Goal: Task Accomplishment & Management: Manage account settings

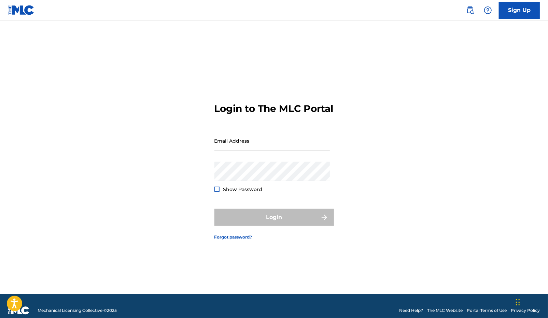
click at [240, 145] on input "Email Address" at bounding box center [271, 140] width 115 height 19
type input "[DOMAIN_NAME][EMAIL_ADDRESS][DOMAIN_NAME]"
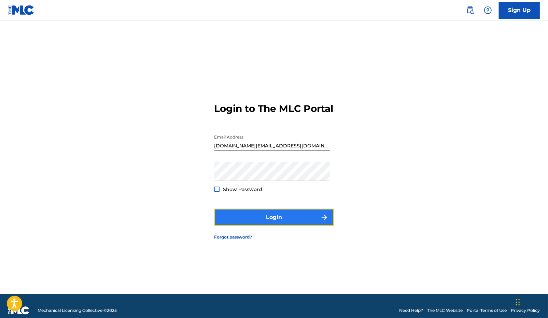
click at [261, 215] on button "Login" at bounding box center [273, 217] width 119 height 17
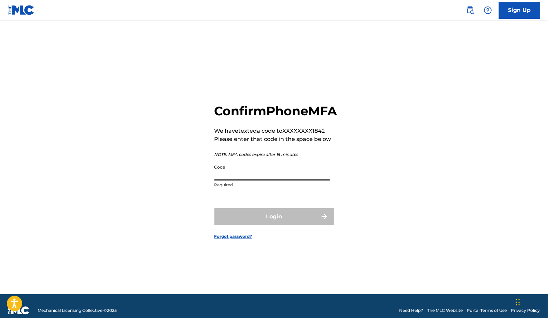
click at [257, 181] on input "Code" at bounding box center [271, 170] width 115 height 19
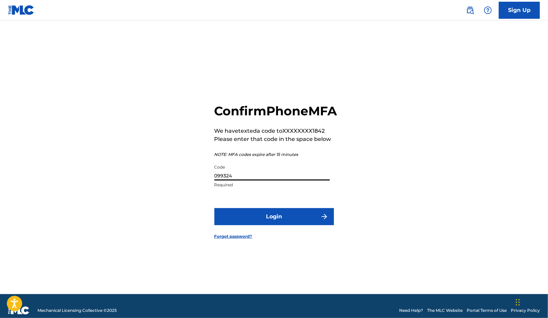
type input "099324"
click at [214, 208] on button "Login" at bounding box center [273, 216] width 119 height 17
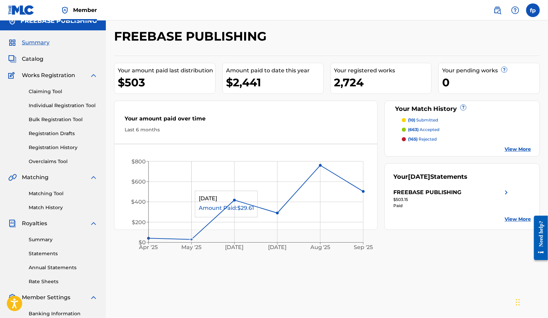
scroll to position [18, 0]
